Goal: Task Accomplishment & Management: Manage account settings

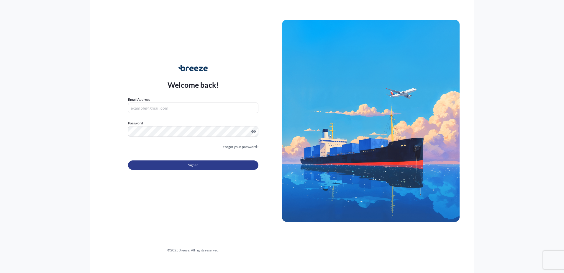
type input "[EMAIL_ADDRESS][DOMAIN_NAME]"
click at [179, 166] on button "Sign In" at bounding box center [193, 164] width 130 height 9
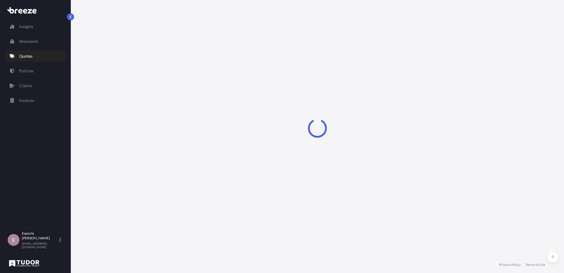
select select "Sea"
select select "1"
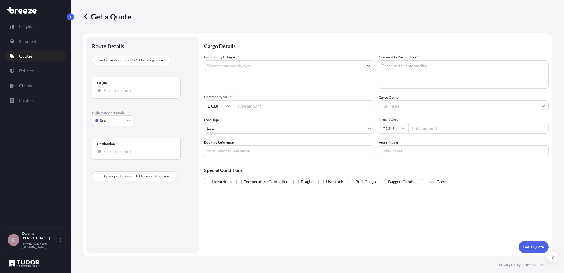
click at [27, 56] on p "Quotes" at bounding box center [25, 56] width 13 height 6
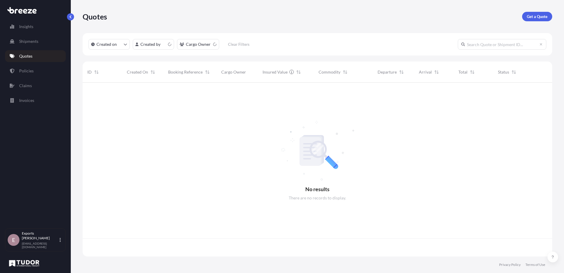
scroll to position [172, 465]
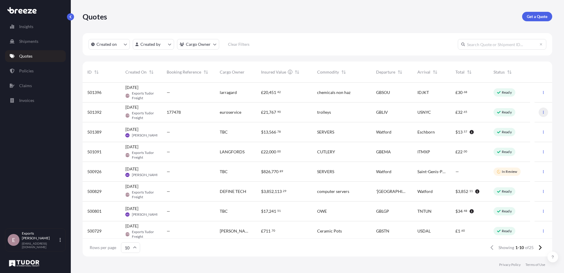
click at [542, 111] on icon "button" at bounding box center [544, 112] width 4 height 4
click at [517, 114] on p "Edit quote" at bounding box center [510, 113] width 19 height 6
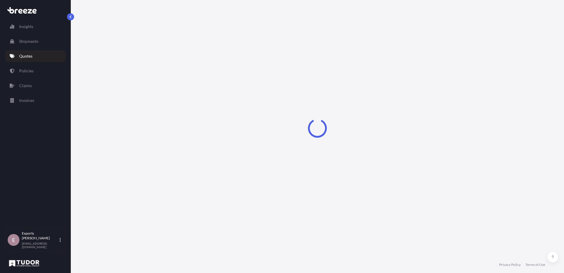
select select "Road"
select select "Sea"
select select "Road"
select select "1"
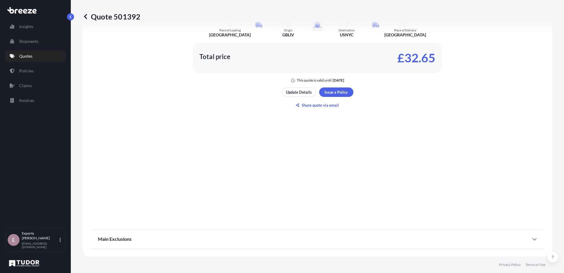
scroll to position [412, 0]
click at [286, 93] on p "Update Details" at bounding box center [299, 92] width 26 height 6
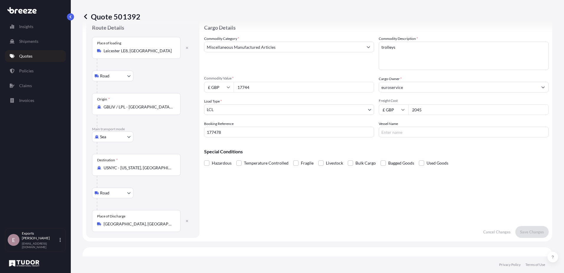
scroll to position [9, 0]
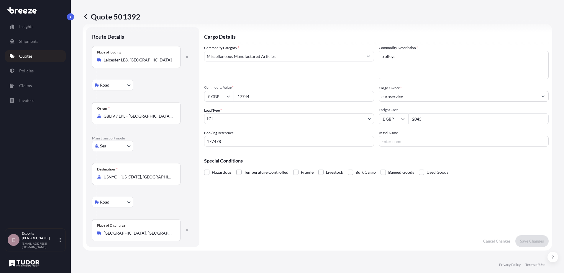
drag, startPoint x: 279, startPoint y: 99, endPoint x: 218, endPoint y: 103, distance: 61.2
click at [218, 103] on div "Commodity Category * Miscellaneous Manufactured Articles Commodity Description …" at bounding box center [376, 95] width 345 height 101
type input "18234.20"
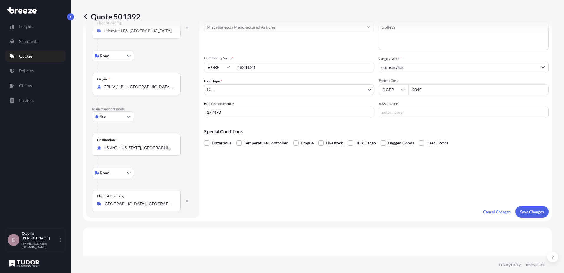
scroll to position [98, 0]
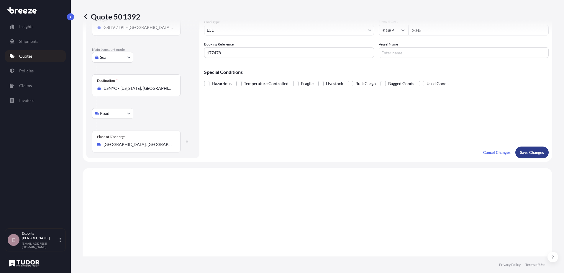
click at [533, 150] on p "Save Changes" at bounding box center [532, 152] width 24 height 6
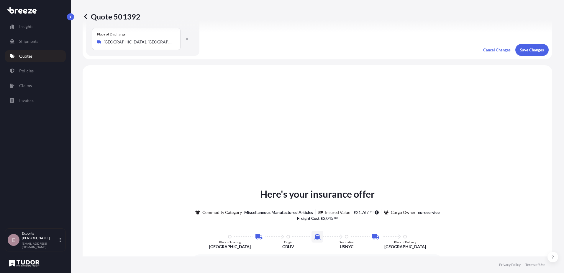
scroll to position [236, 0]
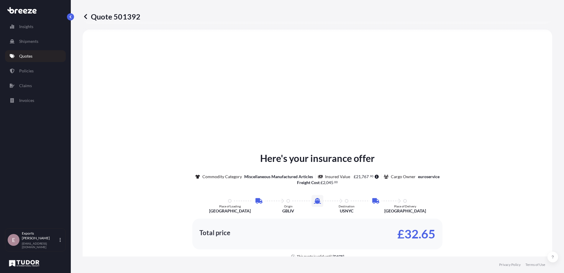
select select "Road"
select select "Sea"
select select "Road"
select select "1"
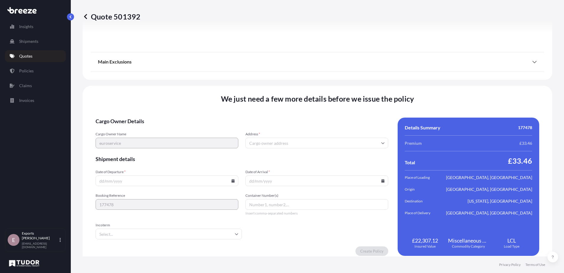
scroll to position [781, 0]
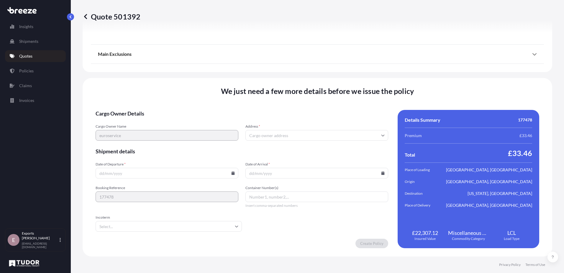
click at [297, 135] on input "Address *" at bounding box center [316, 135] width 143 height 11
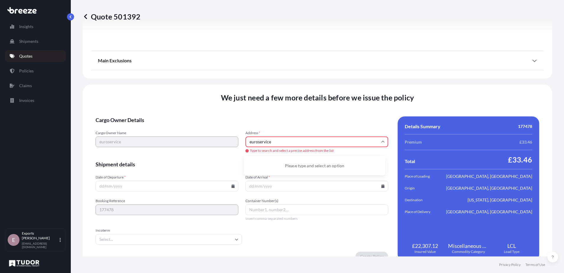
drag, startPoint x: 263, startPoint y: 142, endPoint x: 238, endPoint y: 143, distance: 24.8
click at [238, 143] on div "Cargo Owner Name euroservice Address * euroservice Type to search and select a …" at bounding box center [242, 141] width 293 height 23
click at [285, 165] on li "[PERSON_NAME][STREET_ADDRESS]" at bounding box center [314, 163] width 137 height 11
type input "[PERSON_NAME][STREET_ADDRESS]"
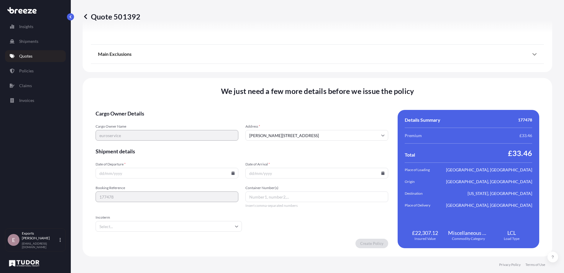
click at [169, 179] on form "Cargo Owner Details Cargo Owner Name euroservice Address * [PERSON_NAME][STREET…" at bounding box center [242, 179] width 293 height 138
click at [170, 176] on input "Date of Departure *" at bounding box center [167, 173] width 143 height 11
click at [236, 174] on input "Date of Departure *" at bounding box center [167, 173] width 143 height 11
click at [233, 174] on input "Date of Departure *" at bounding box center [167, 173] width 143 height 11
click at [232, 173] on icon at bounding box center [233, 173] width 3 height 4
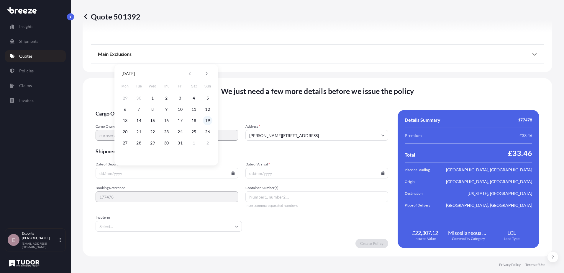
click at [204, 119] on button "19" at bounding box center [207, 120] width 9 height 9
type input "[DATE]"
click at [381, 173] on icon at bounding box center [382, 173] width 3 height 4
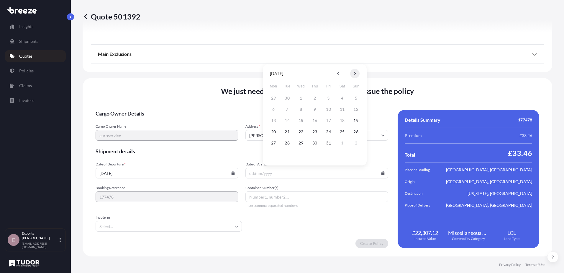
click at [356, 72] on icon at bounding box center [355, 74] width 2 height 4
click at [300, 119] on button "12" at bounding box center [300, 120] width 9 height 9
type input "[DATE]"
click at [273, 197] on input "Container Number(s)" at bounding box center [316, 196] width 143 height 11
click at [192, 235] on form "Cargo Owner Details Cargo Owner Name euroservice Address * [PERSON_NAME][STREET…" at bounding box center [242, 179] width 293 height 138
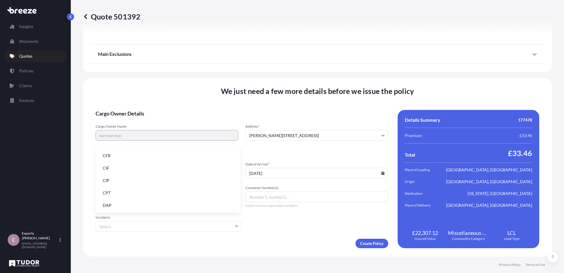
click at [193, 230] on input "Incoterm" at bounding box center [169, 226] width 146 height 11
click at [160, 204] on li "DAP" at bounding box center [168, 204] width 140 height 11
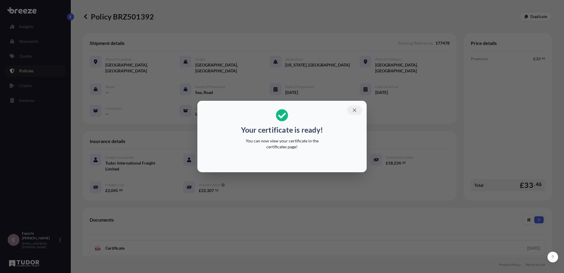
click at [357, 108] on button "button" at bounding box center [354, 109] width 15 height 9
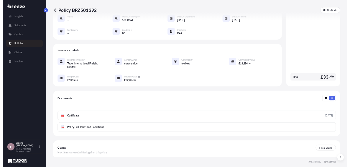
scroll to position [82, 0]
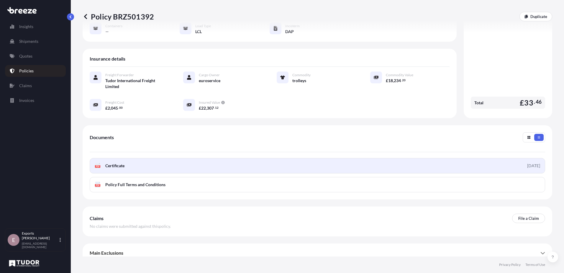
click at [204, 165] on link "PDF Certificate [DATE]" at bounding box center [318, 165] width 456 height 15
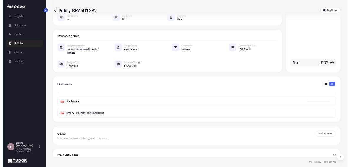
scroll to position [116, 0]
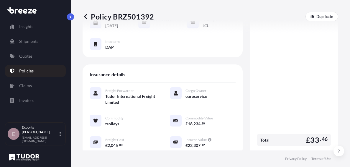
drag, startPoint x: 328, startPoint y: 75, endPoint x: 331, endPoint y: 51, distance: 24.0
click at [328, 75] on div "Price details Premium £ 33 . 46 Total £ 33 . 46" at bounding box center [294, 36] width 89 height 238
